Goal: Find specific page/section: Find specific page/section

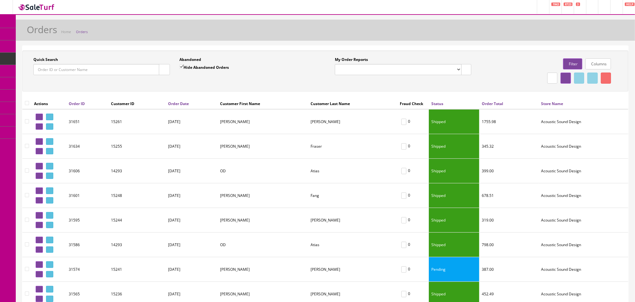
click at [83, 32] on link "Orders" at bounding box center [82, 31] width 12 height 5
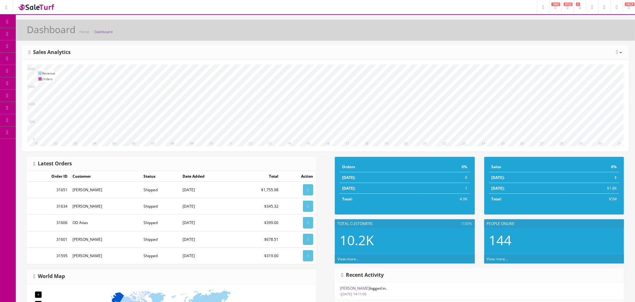
click at [46, 68] on span "Order List" at bounding box center [46, 70] width 17 height 5
